Goal: Navigation & Orientation: Find specific page/section

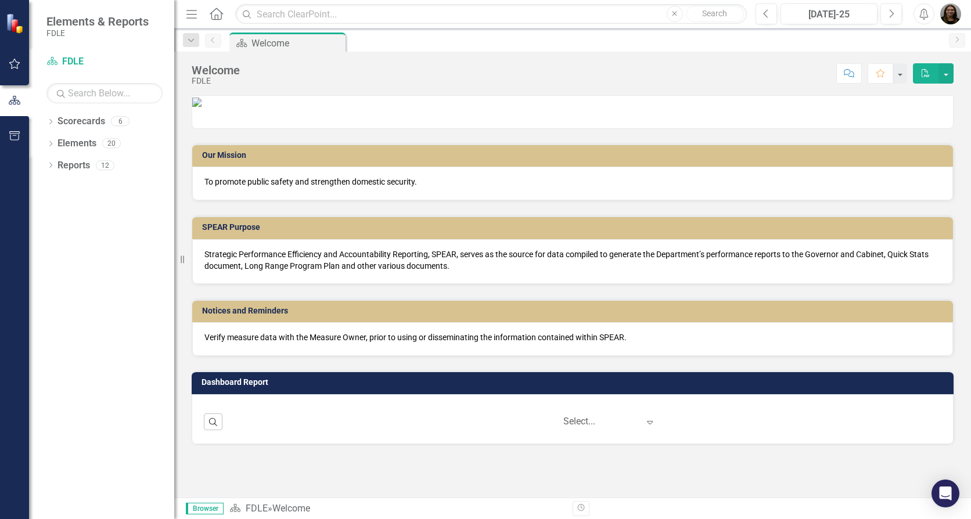
scroll to position [23, 0]
click at [69, 123] on link "Scorecards" at bounding box center [82, 121] width 48 height 13
click at [55, 122] on div "Dropdown Scorecards 6" at bounding box center [110, 123] width 128 height 22
click at [49, 123] on icon "Dropdown" at bounding box center [50, 123] width 8 height 6
click at [96, 181] on link "Commands / Executive Support Branch" at bounding box center [119, 187] width 110 height 13
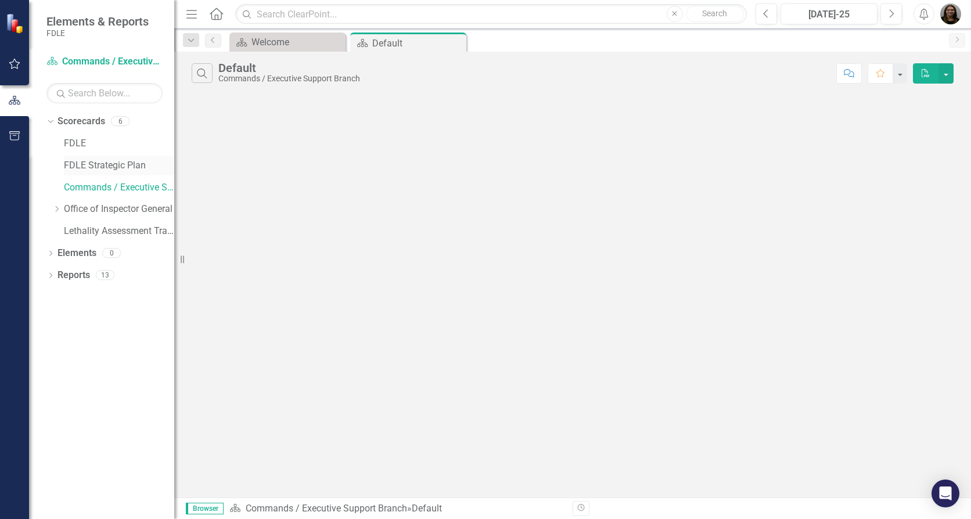
click at [112, 167] on link "FDLE Strategic Plan" at bounding box center [119, 165] width 110 height 13
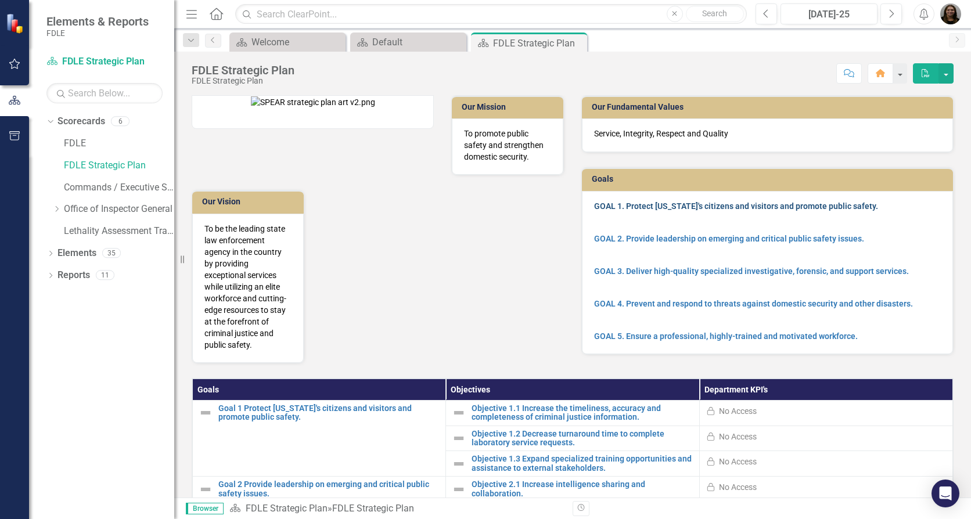
click at [664, 207] on link "GOAL 1. Protect [US_STATE]'s citizens and visitors and promote public safety." at bounding box center [736, 206] width 284 height 9
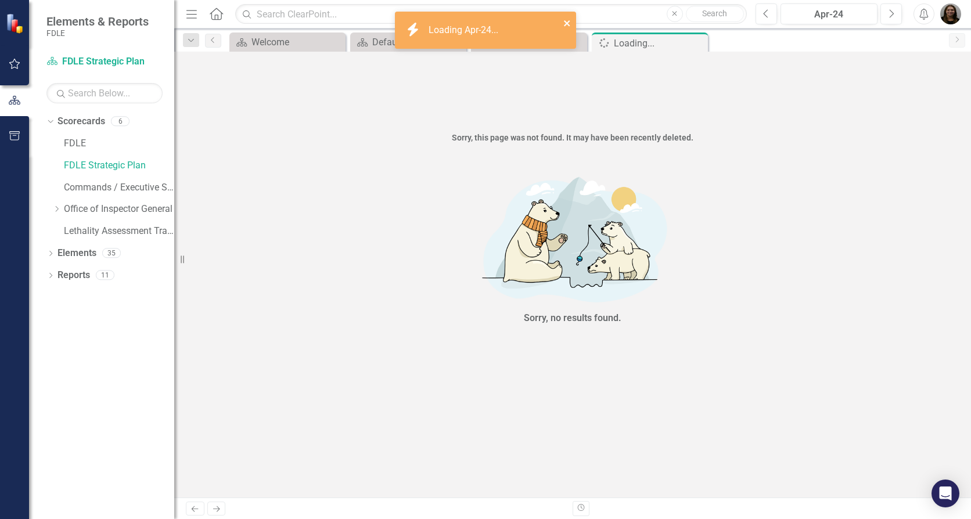
click at [567, 22] on icon "close" at bounding box center [567, 23] width 6 height 6
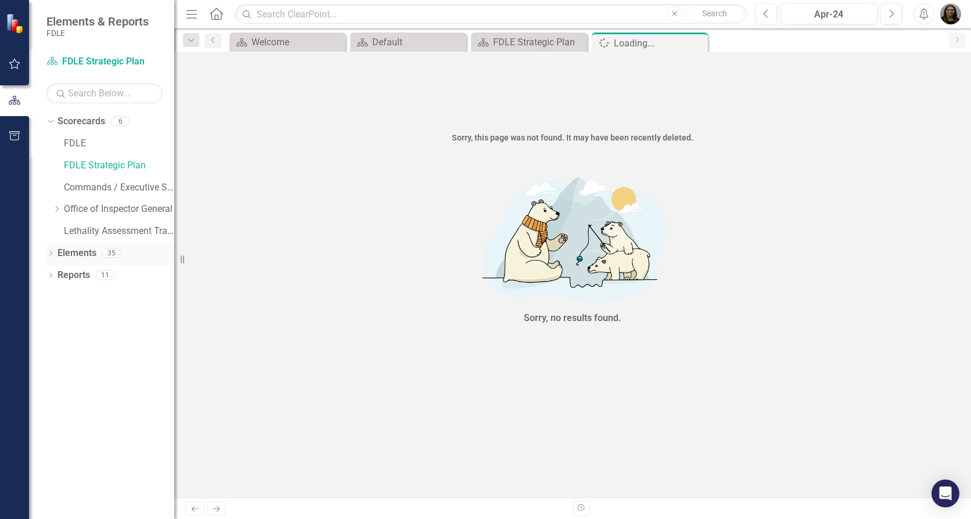
click at [49, 254] on icon "Dropdown" at bounding box center [50, 255] width 8 height 6
click at [86, 320] on link "Measure Measures" at bounding box center [92, 319] width 58 height 13
click at [98, 322] on link "Measure Measures" at bounding box center [92, 319] width 58 height 13
click at [58, 317] on div "Dropdown" at bounding box center [56, 321] width 8 height 10
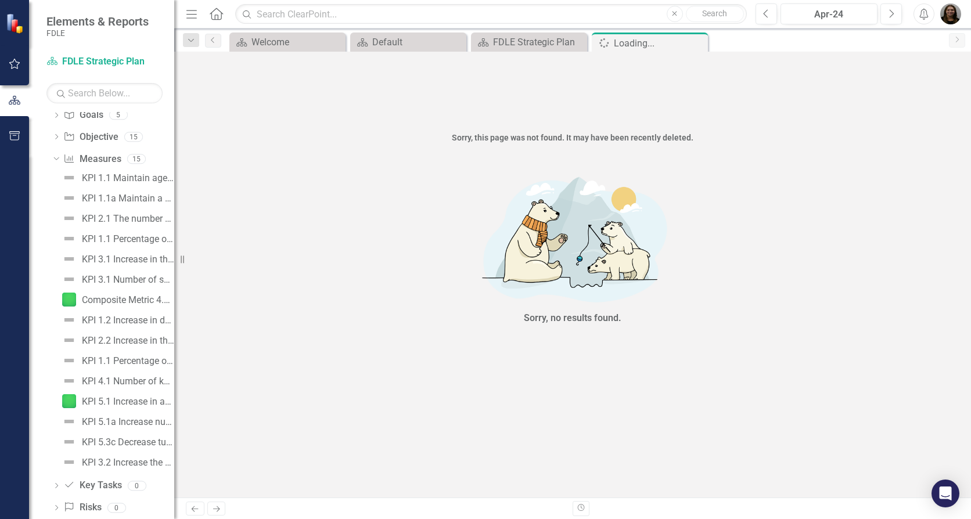
scroll to position [184, 0]
click at [103, 279] on div "Composite Metric 4.1a Cybersecurity Event or Incident Consultations" at bounding box center [128, 277] width 92 height 10
